Goal: Information Seeking & Learning: Learn about a topic

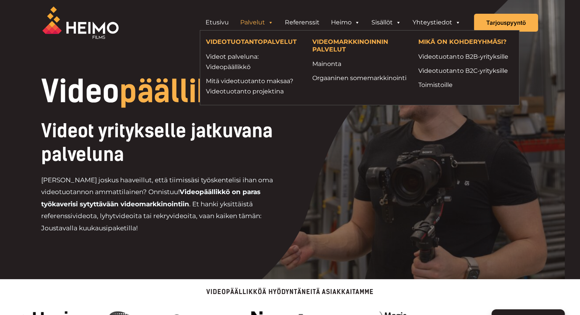
click at [272, 23] on span "Header Widget 1" at bounding box center [270, 22] width 6 height 15
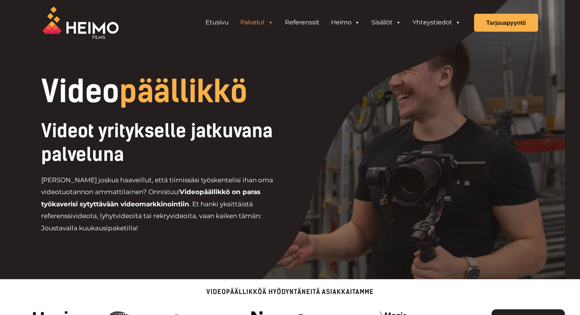
click at [267, 22] on link "Palvelut" at bounding box center [257, 22] width 45 height 15
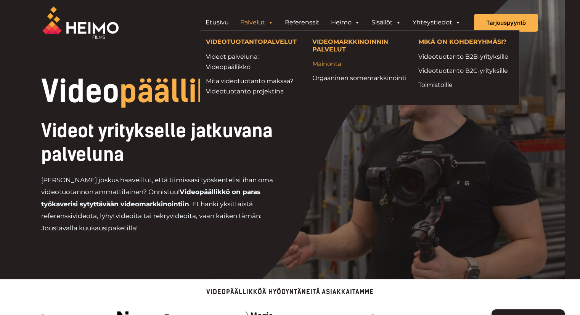
click at [330, 63] on link "Mainonta" at bounding box center [359, 64] width 95 height 10
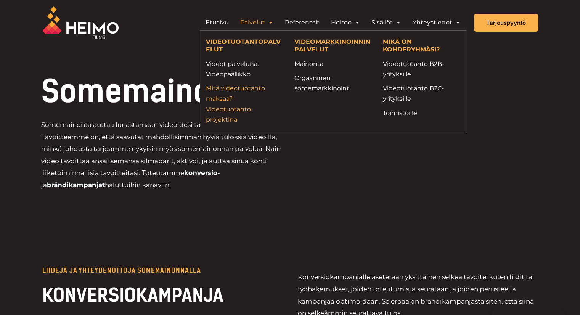
click at [230, 118] on link "Mitä videotuotanto maksaa? Videotuotanto projektina" at bounding box center [244, 104] width 77 height 42
